Goal: Information Seeking & Learning: Learn about a topic

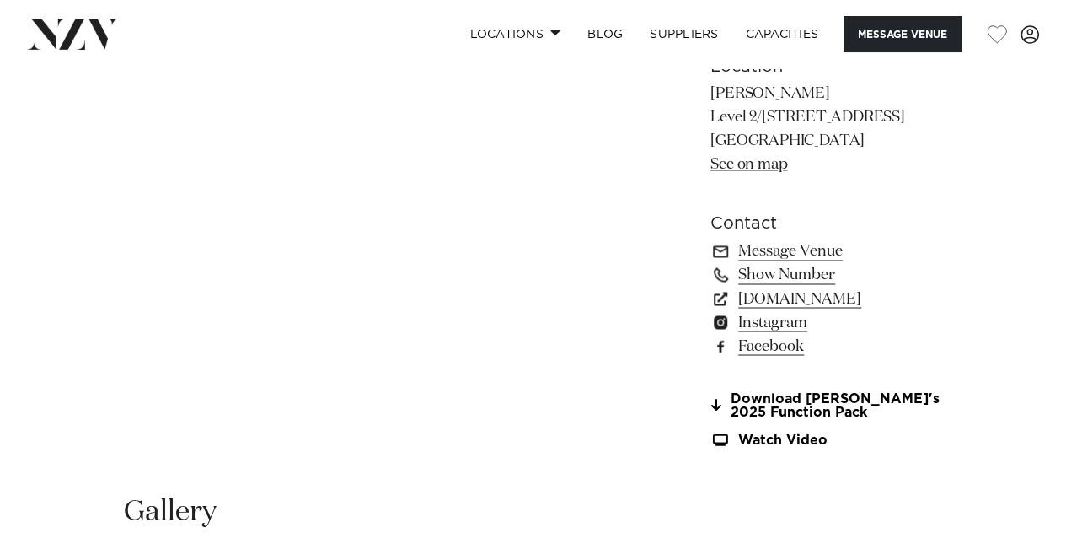
scroll to position [1303, 0]
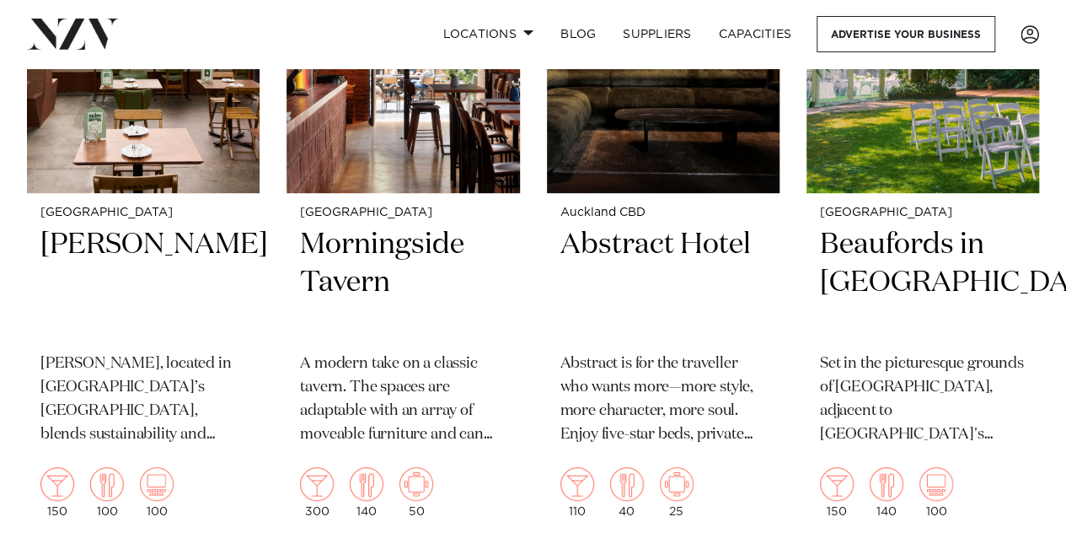
scroll to position [6666, 0]
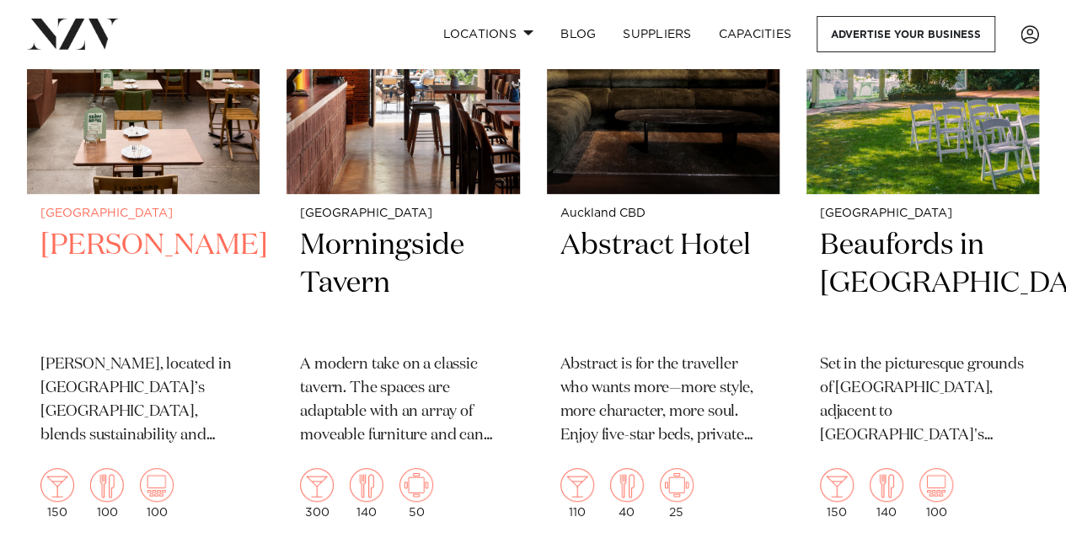
click at [172, 133] on img at bounding box center [143, 37] width 233 height 313
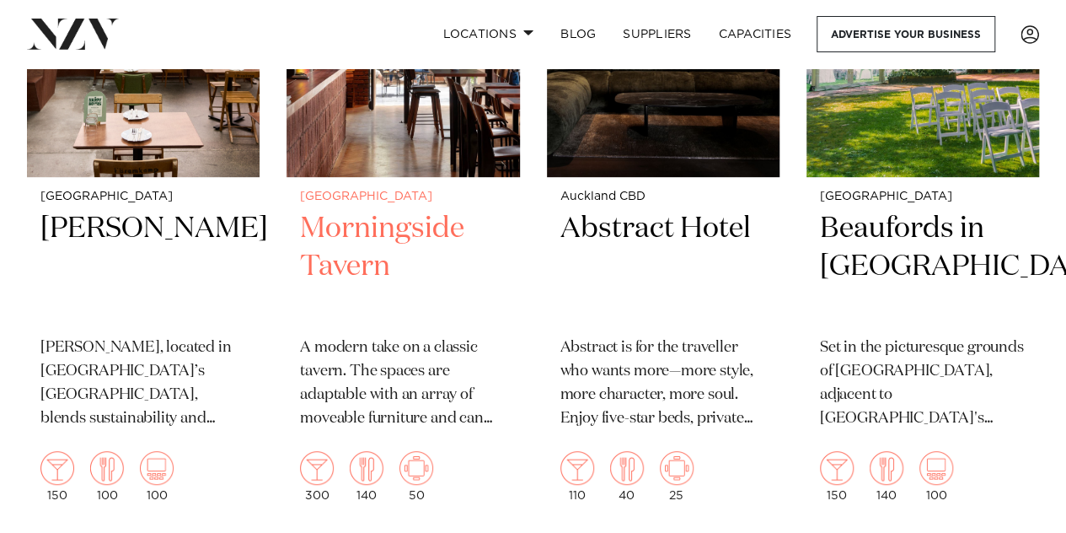
scroll to position [6680, 0]
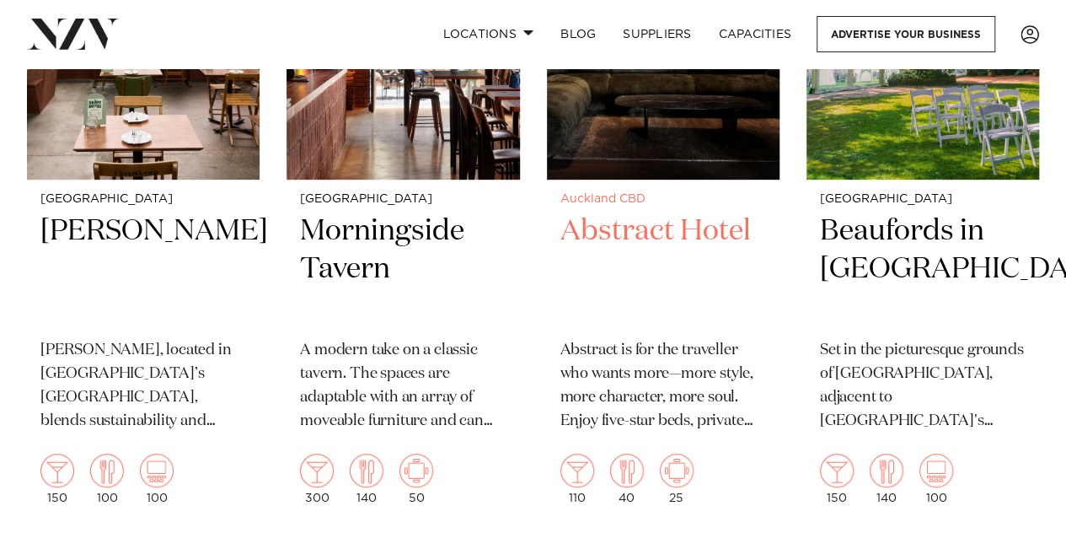
click at [612, 151] on img at bounding box center [663, 23] width 233 height 313
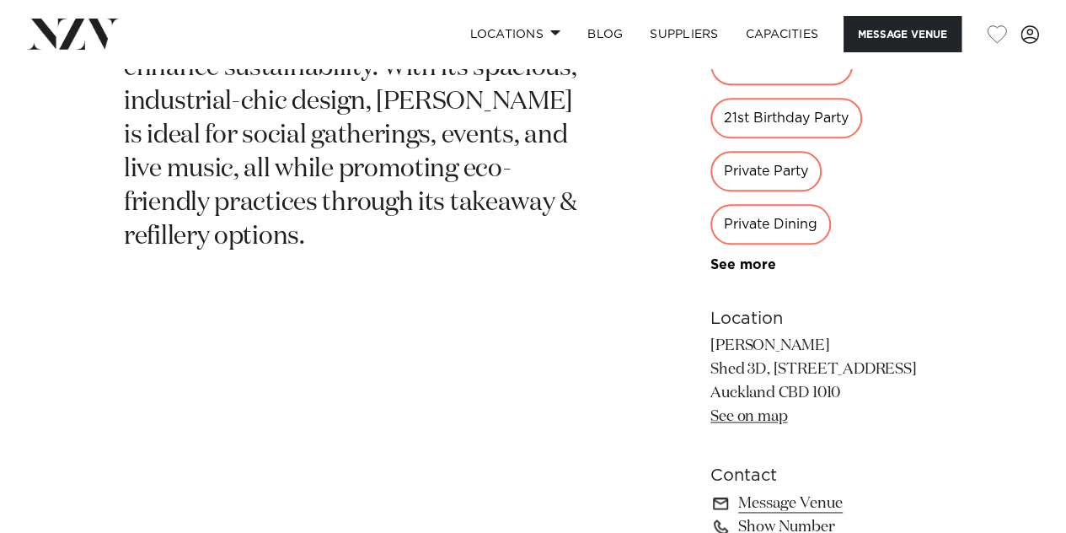
scroll to position [918, 0]
click at [711, 259] on link "See more" at bounding box center [775, 265] width 131 height 13
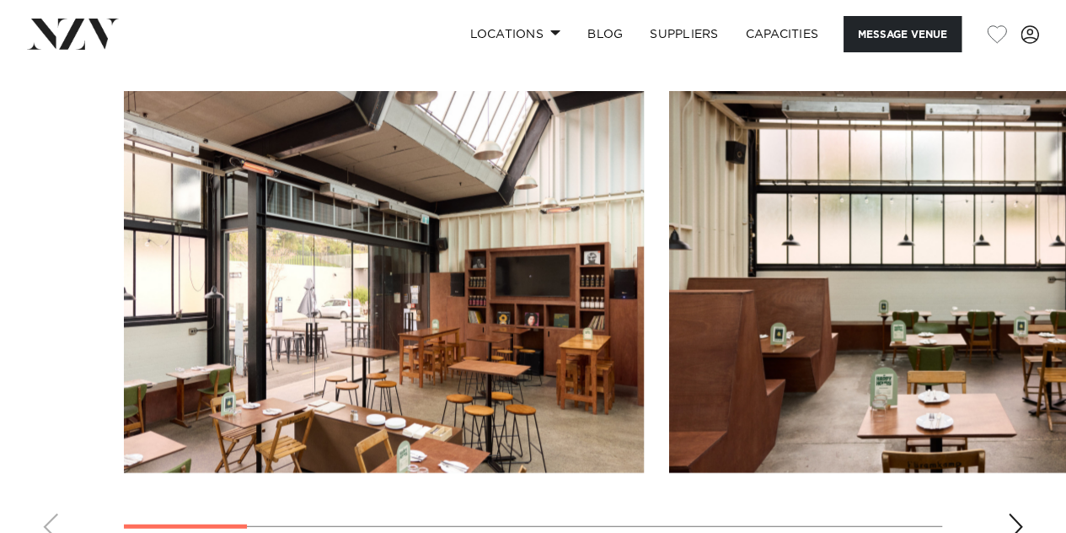
scroll to position [1854, 0]
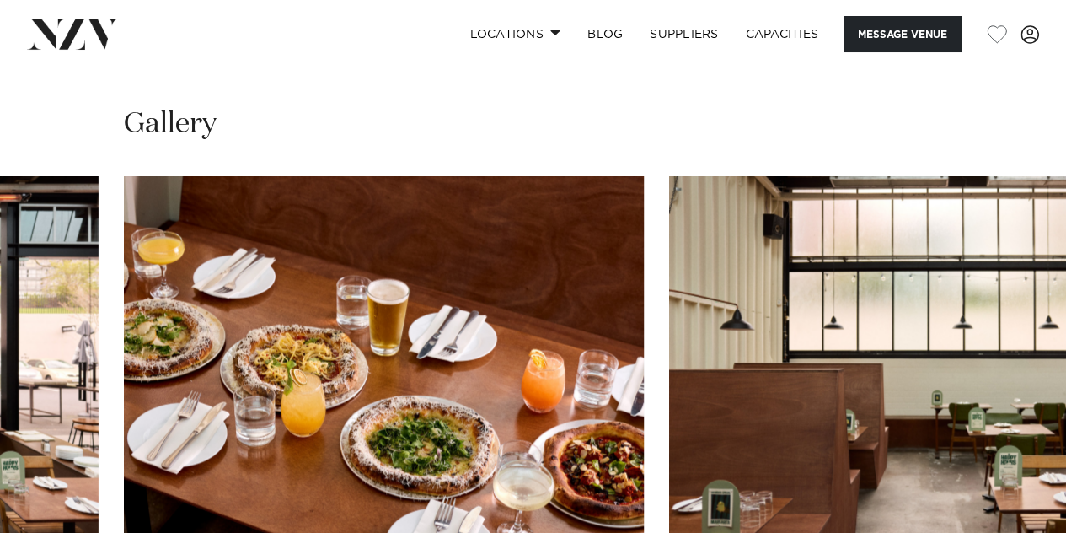
scroll to position [1815, 0]
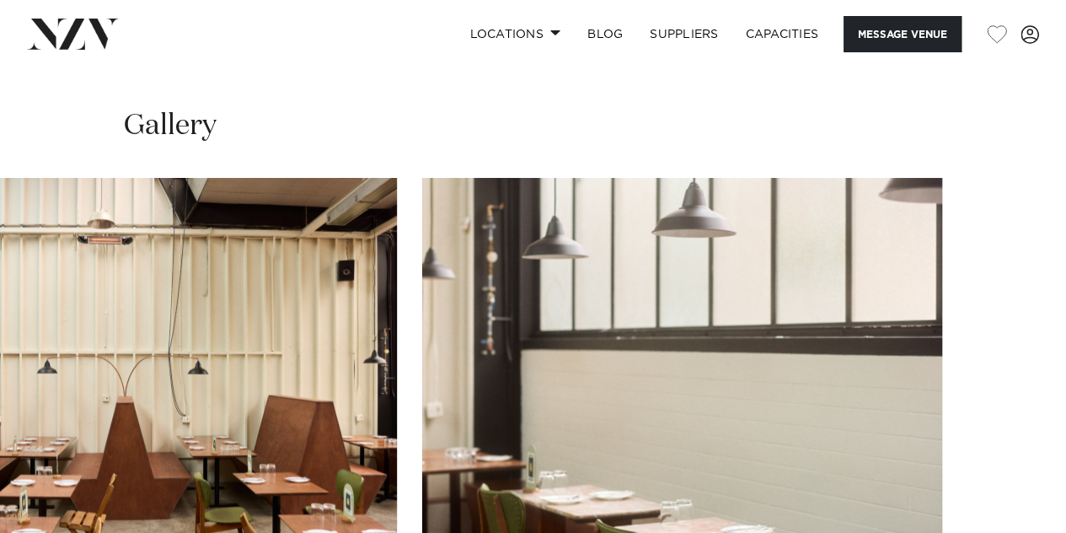
click at [1012, 456] on swiper-container at bounding box center [533, 409] width 1066 height 463
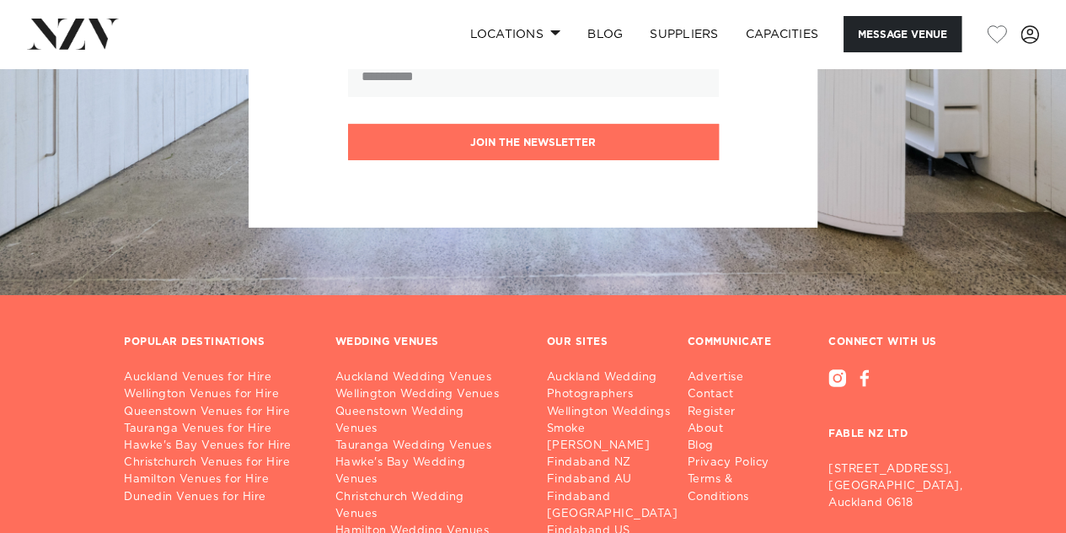
scroll to position [2825, 0]
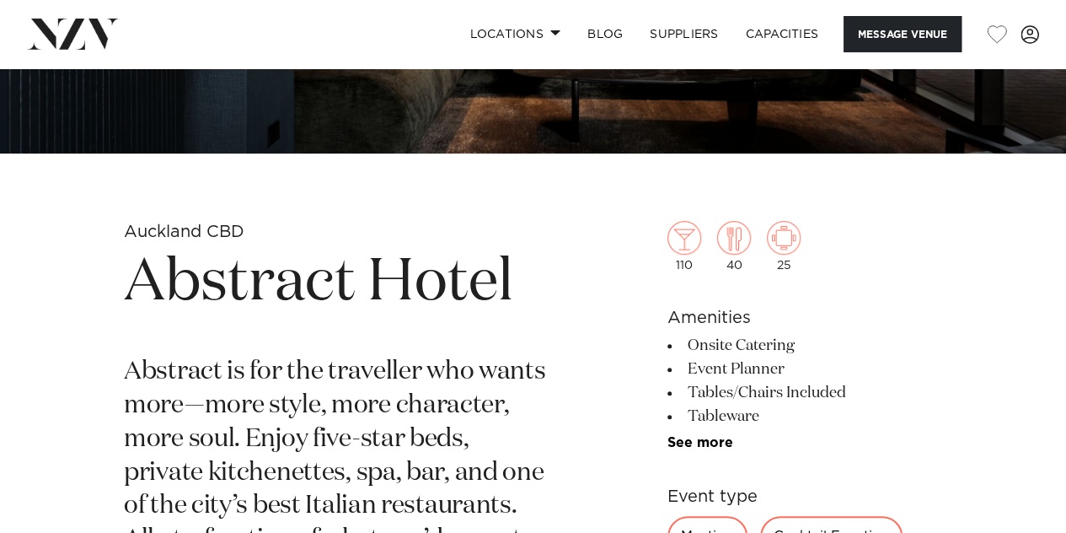
scroll to position [441, 0]
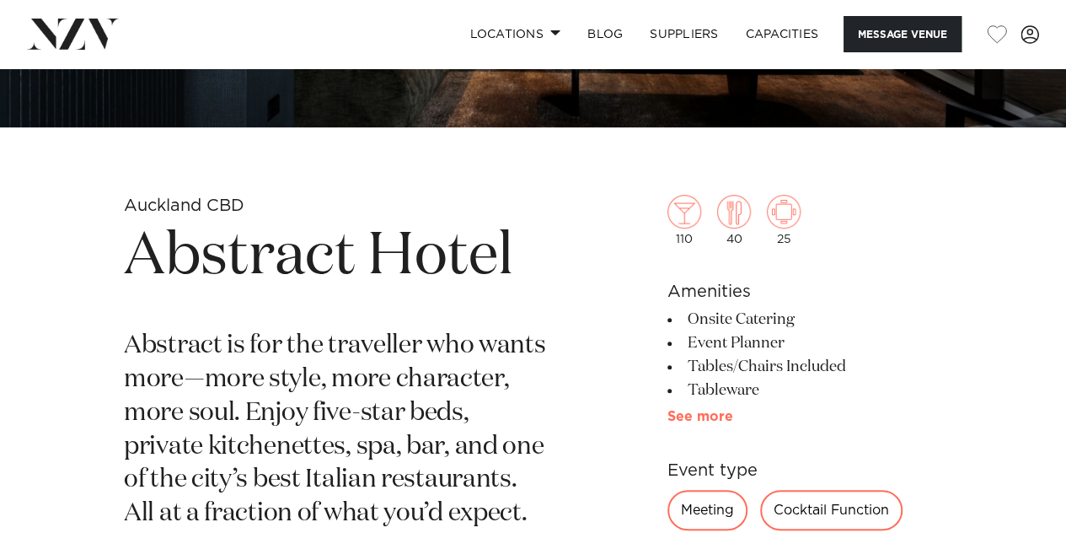
click at [711, 415] on link "See more" at bounding box center [732, 416] width 131 height 13
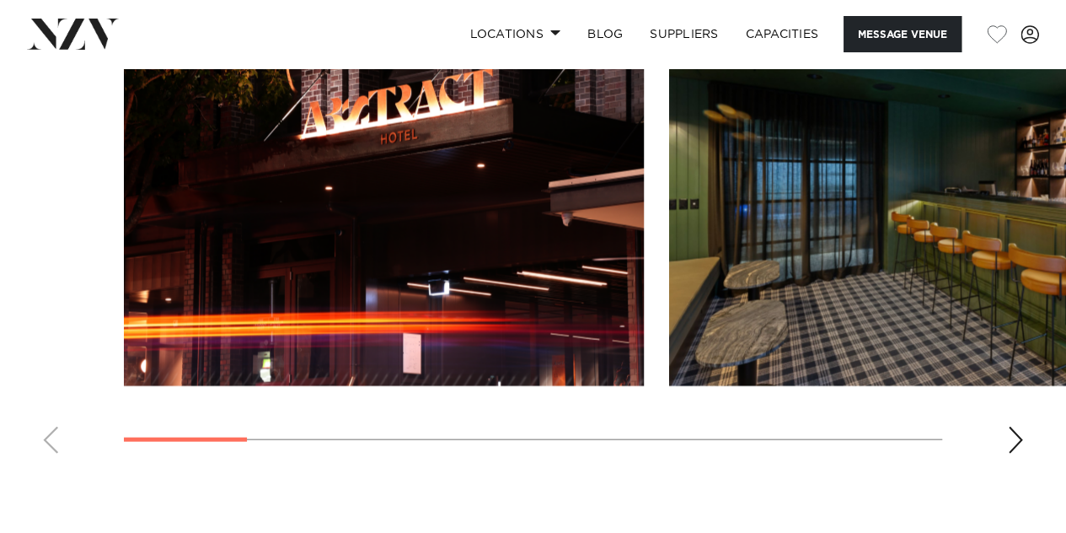
scroll to position [1674, 0]
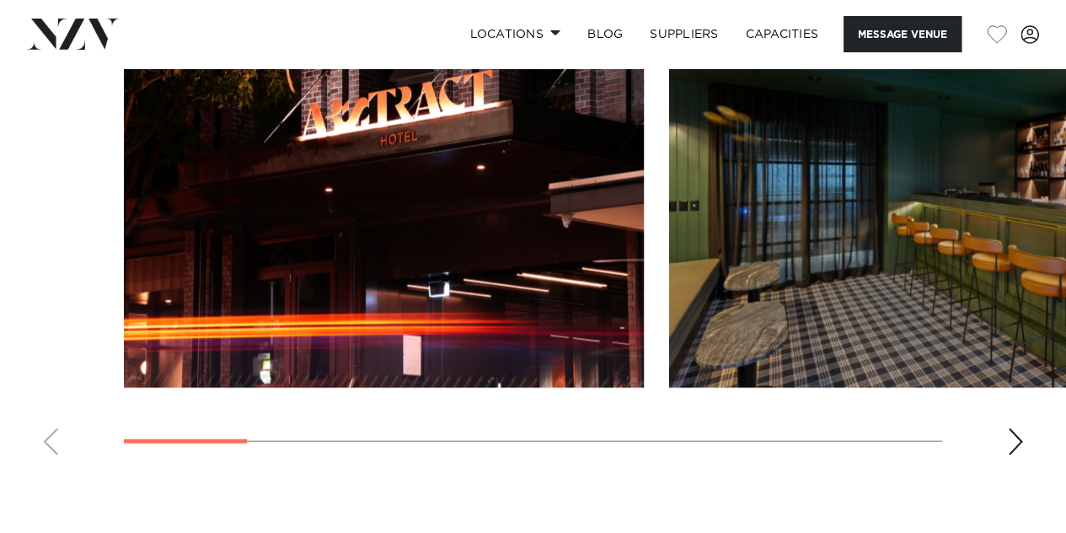
click at [1005, 439] on swiper-container at bounding box center [533, 237] width 1066 height 463
click at [1011, 444] on div "Next slide" at bounding box center [1015, 441] width 17 height 27
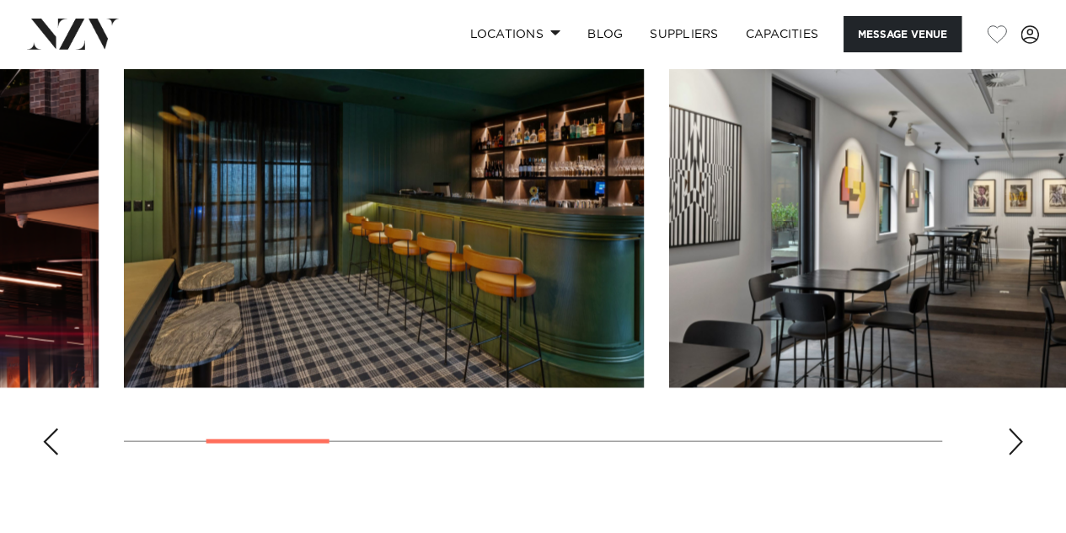
click at [1011, 444] on div "Next slide" at bounding box center [1015, 441] width 17 height 27
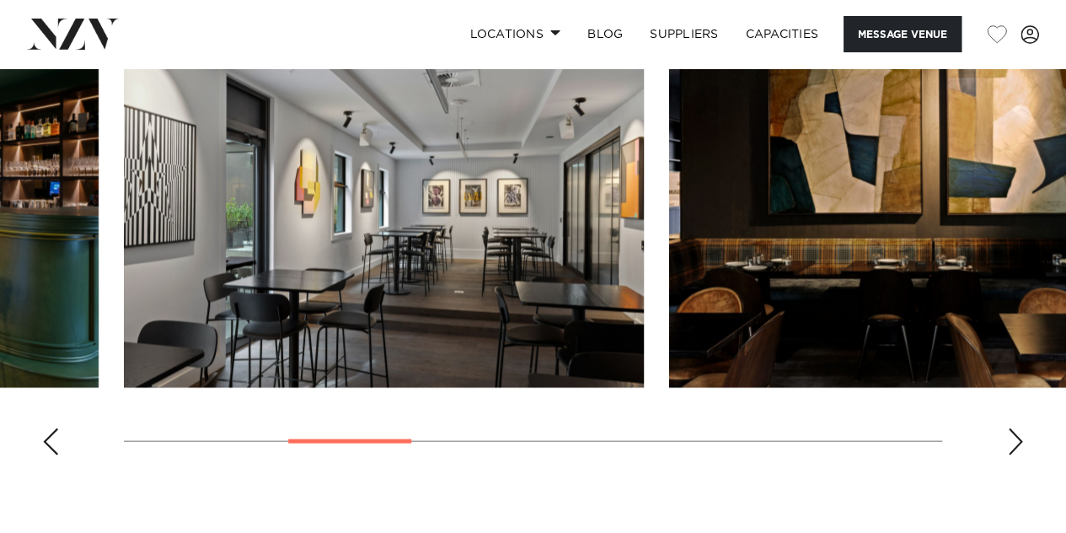
click at [1011, 444] on div "Next slide" at bounding box center [1015, 441] width 17 height 27
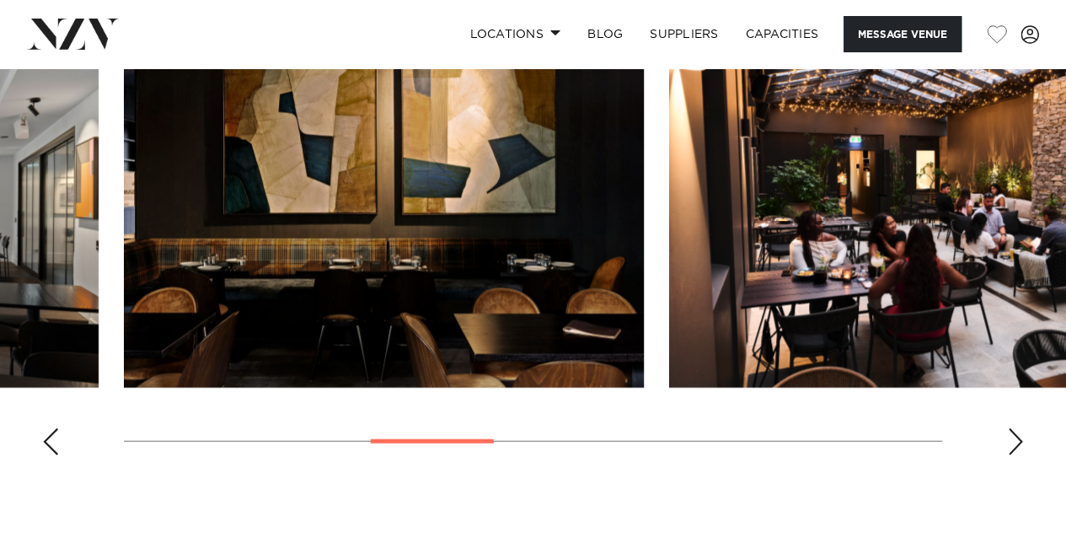
click at [1011, 444] on div "Next slide" at bounding box center [1015, 441] width 17 height 27
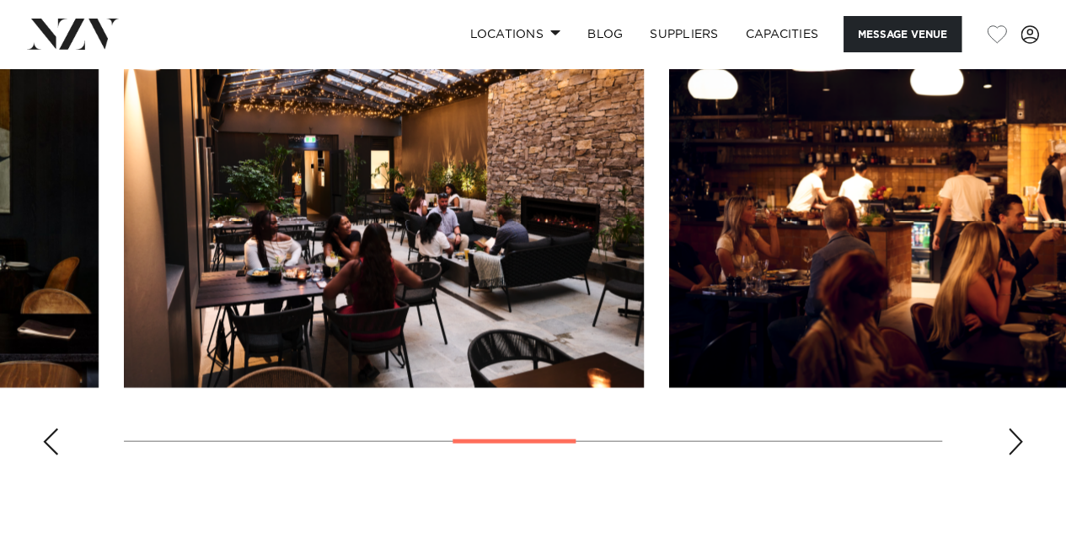
click at [1011, 444] on div "Next slide" at bounding box center [1015, 441] width 17 height 27
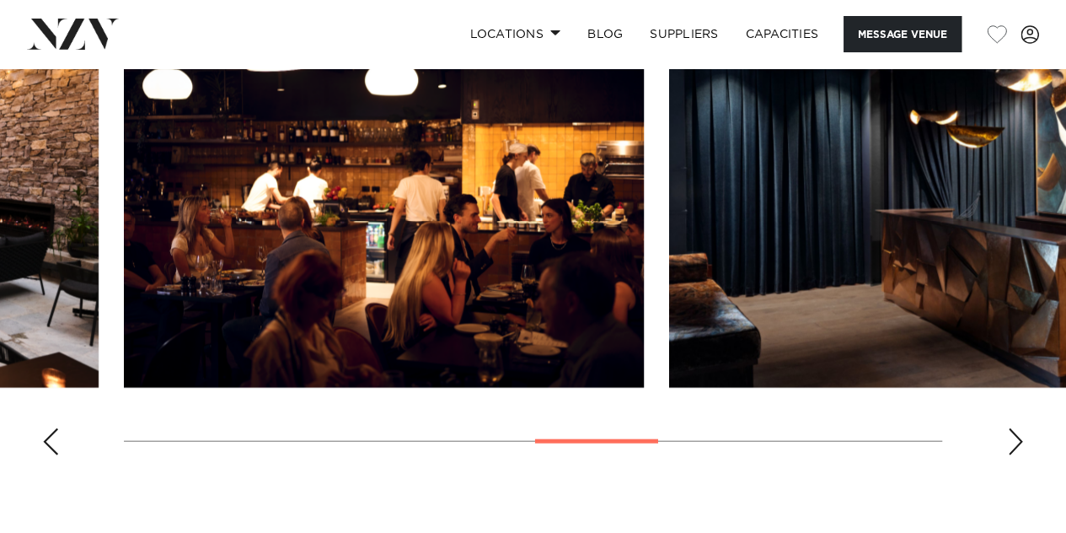
click at [1011, 444] on div "Next slide" at bounding box center [1015, 441] width 17 height 27
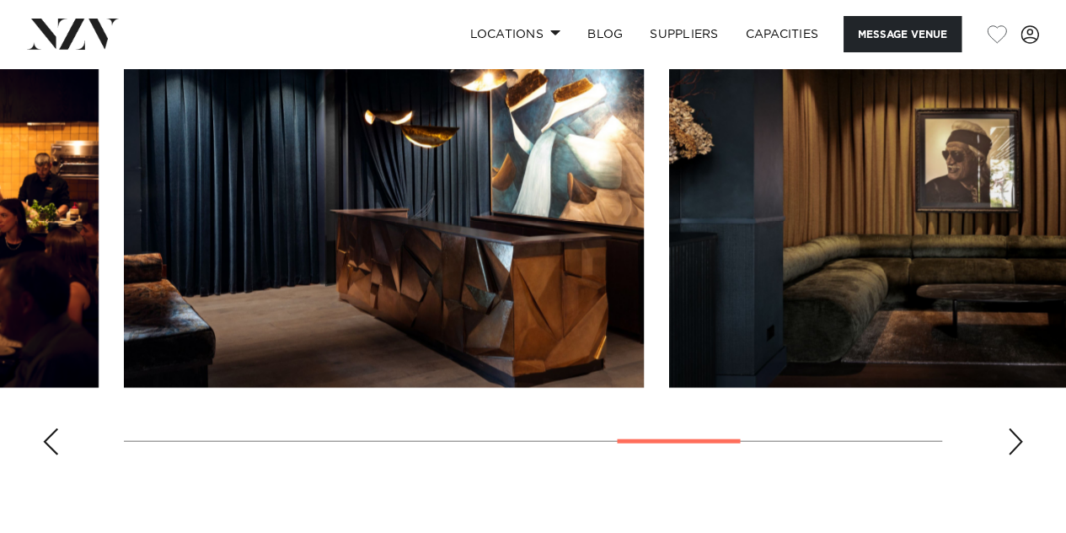
click at [1011, 444] on div "Next slide" at bounding box center [1015, 441] width 17 height 27
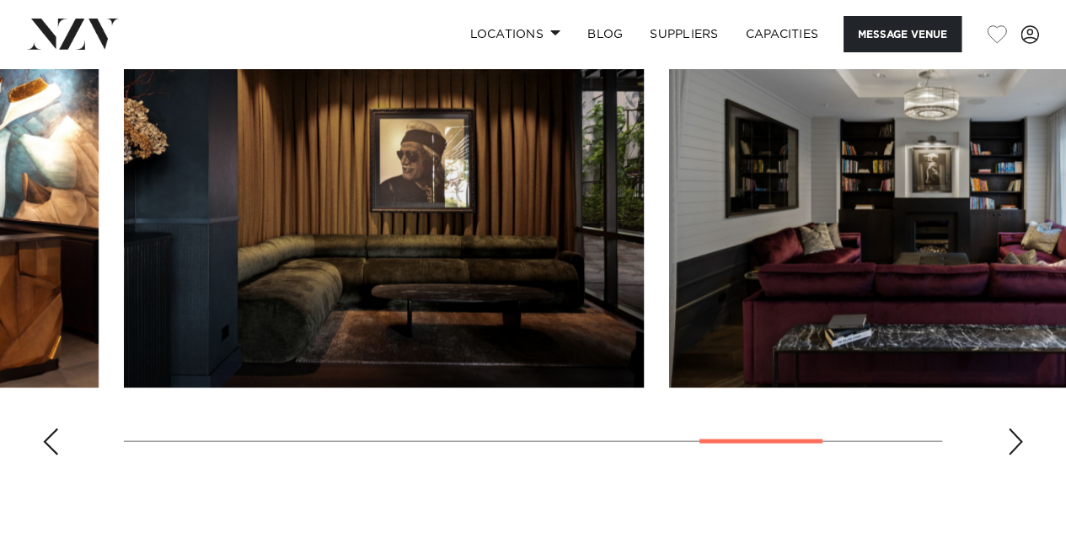
click at [1011, 444] on div "Next slide" at bounding box center [1015, 441] width 17 height 27
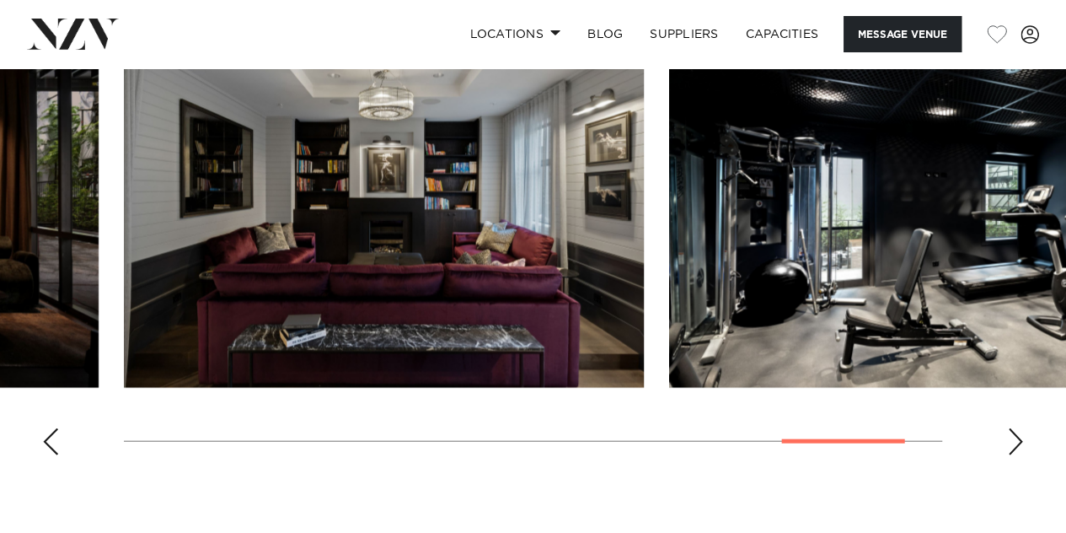
click at [1011, 444] on div "Next slide" at bounding box center [1015, 441] width 17 height 27
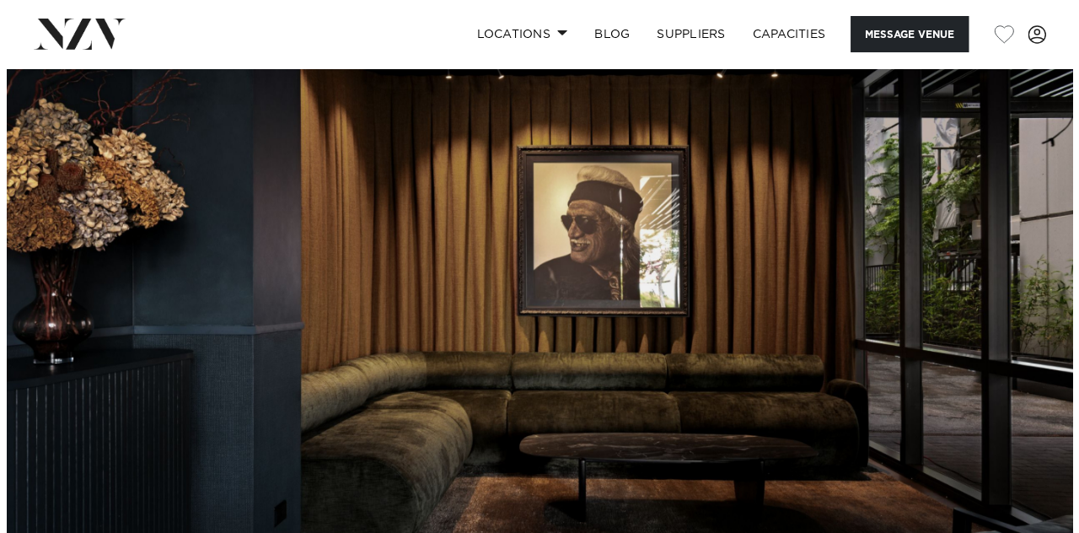
scroll to position [34, 0]
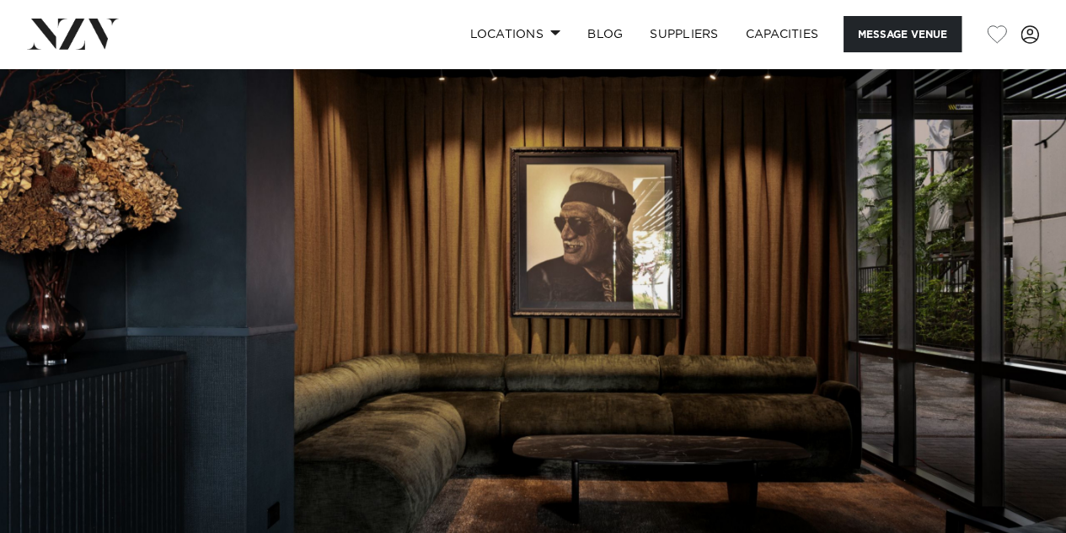
click at [1001, 281] on img at bounding box center [533, 285] width 1066 height 500
